Goal: Information Seeking & Learning: Learn about a topic

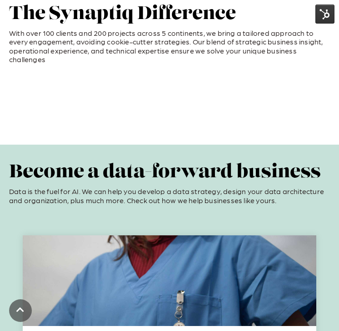
scroll to position [0, 4]
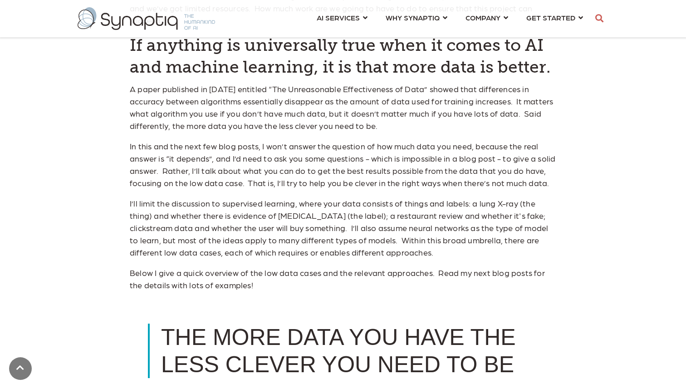
scroll to position [721, 0]
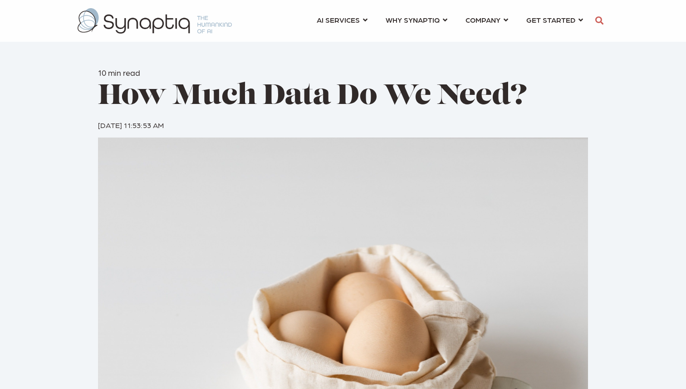
scroll to position [0, 4]
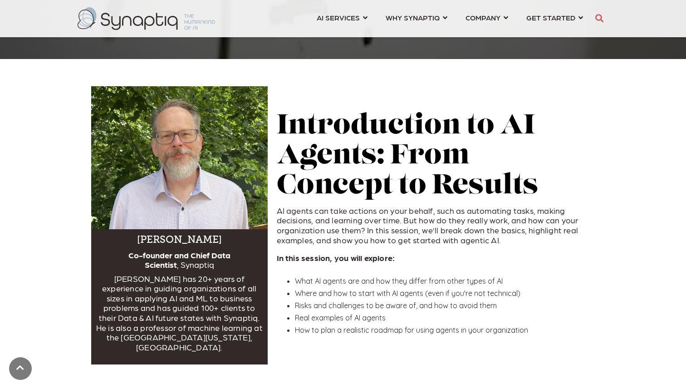
scroll to position [258, 0]
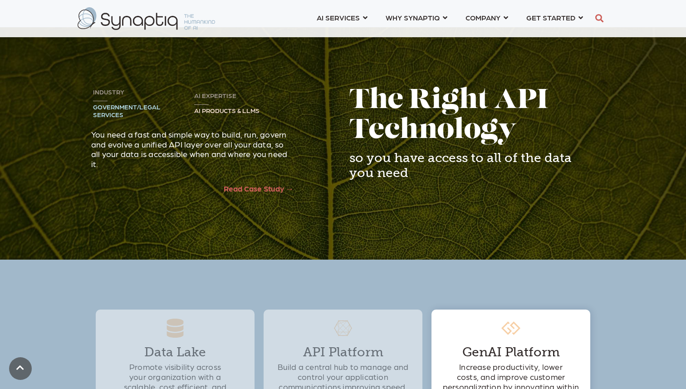
scroll to position [1233, 0]
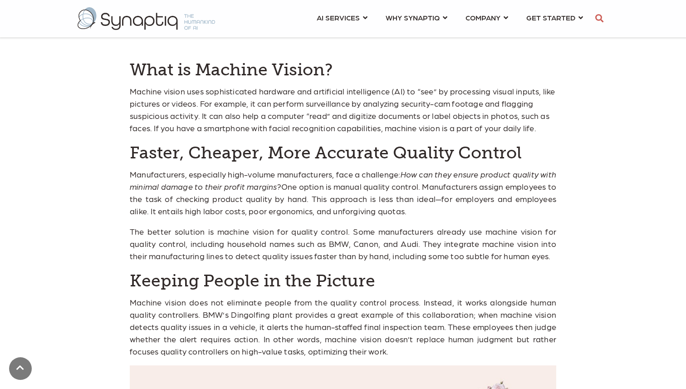
scroll to position [536, 0]
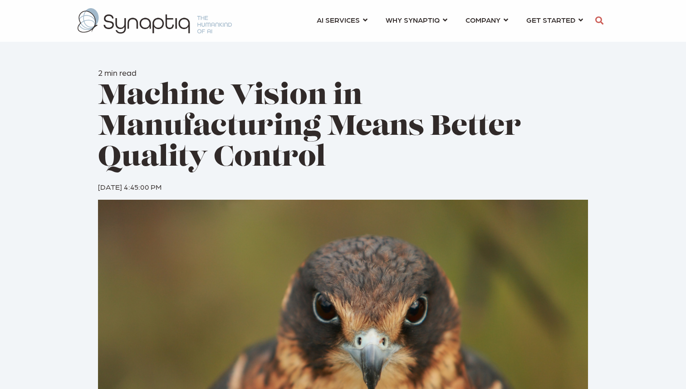
scroll to position [0, 4]
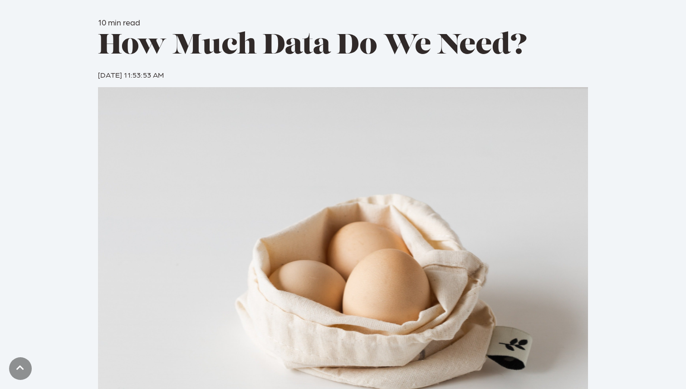
scroll to position [73, 0]
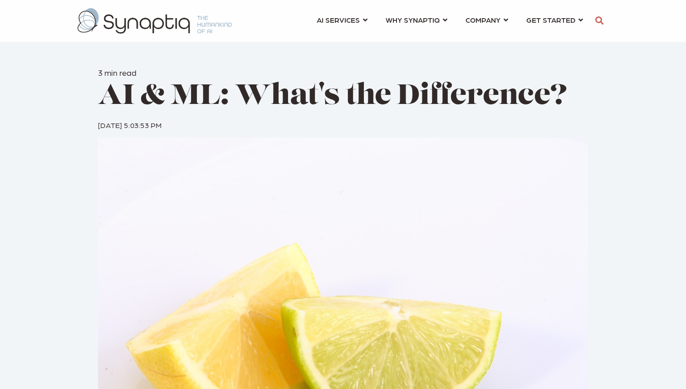
scroll to position [0, 4]
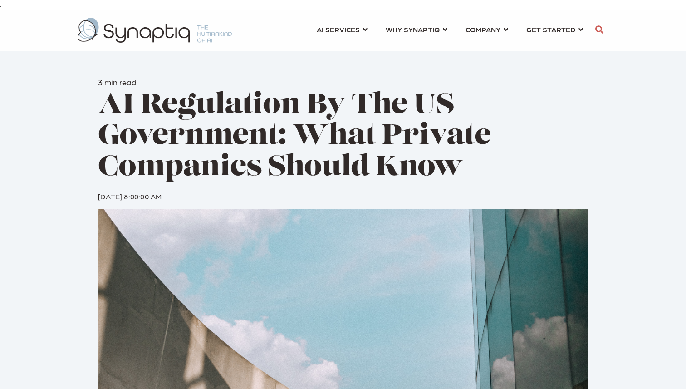
scroll to position [0, 4]
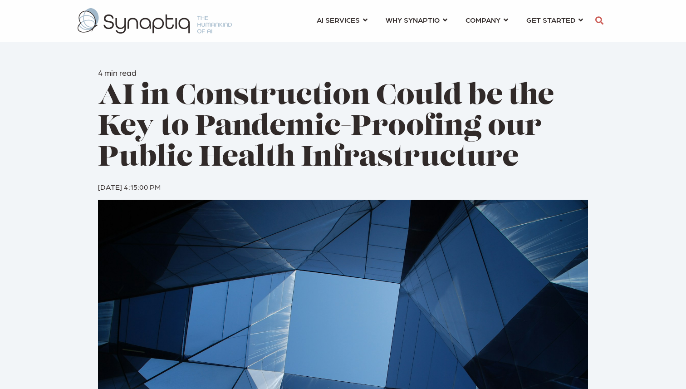
scroll to position [0, 4]
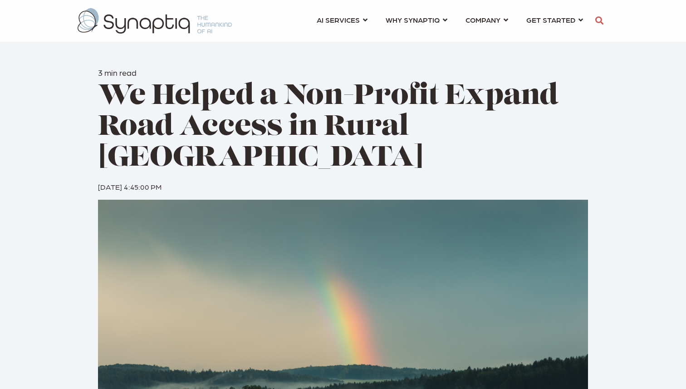
scroll to position [0, 4]
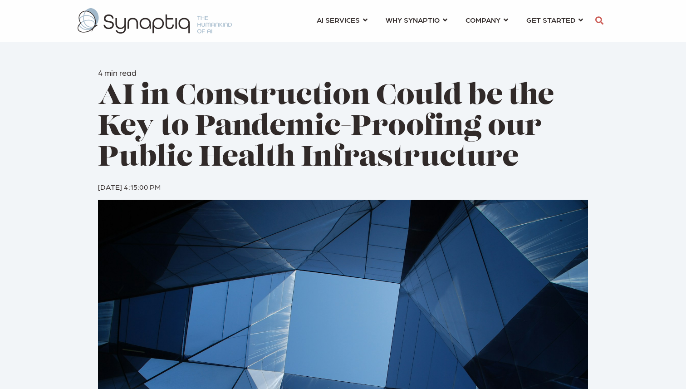
scroll to position [0, 4]
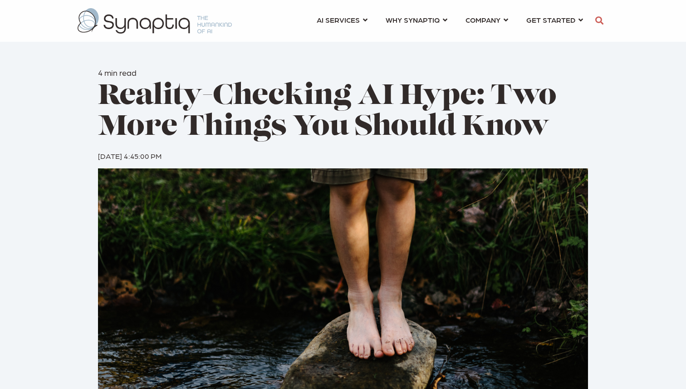
scroll to position [0, 4]
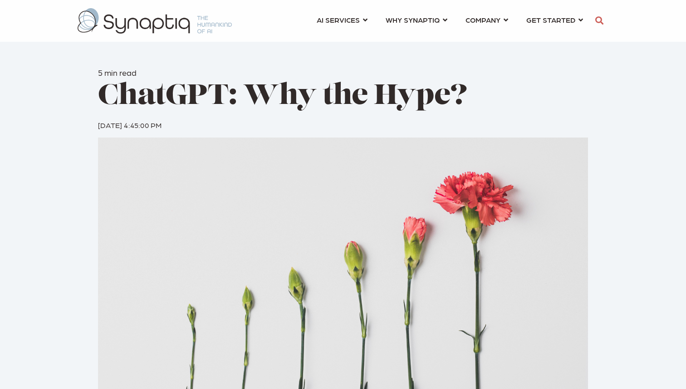
scroll to position [0, 4]
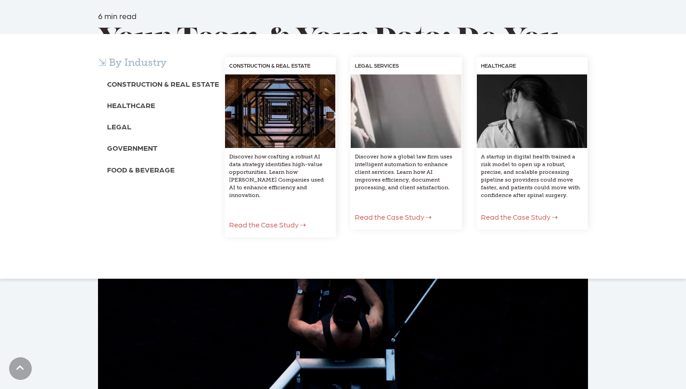
scroll to position [67, 0]
